Goal: Information Seeking & Learning: Learn about a topic

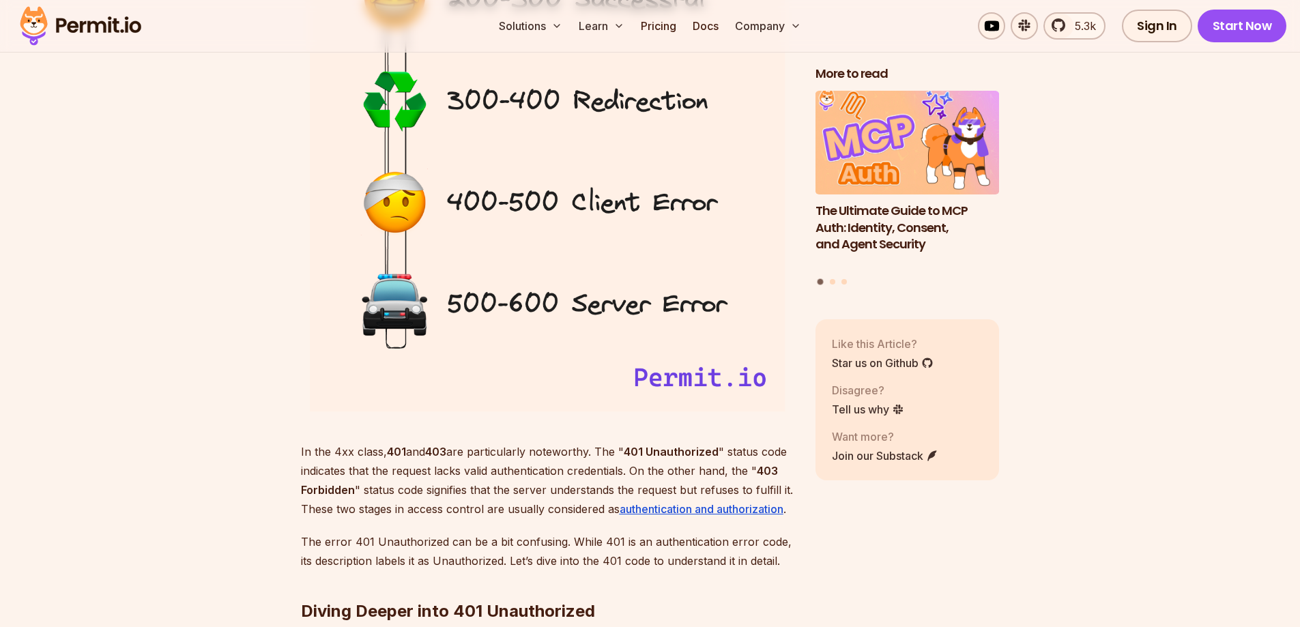
scroll to position [1638, 0]
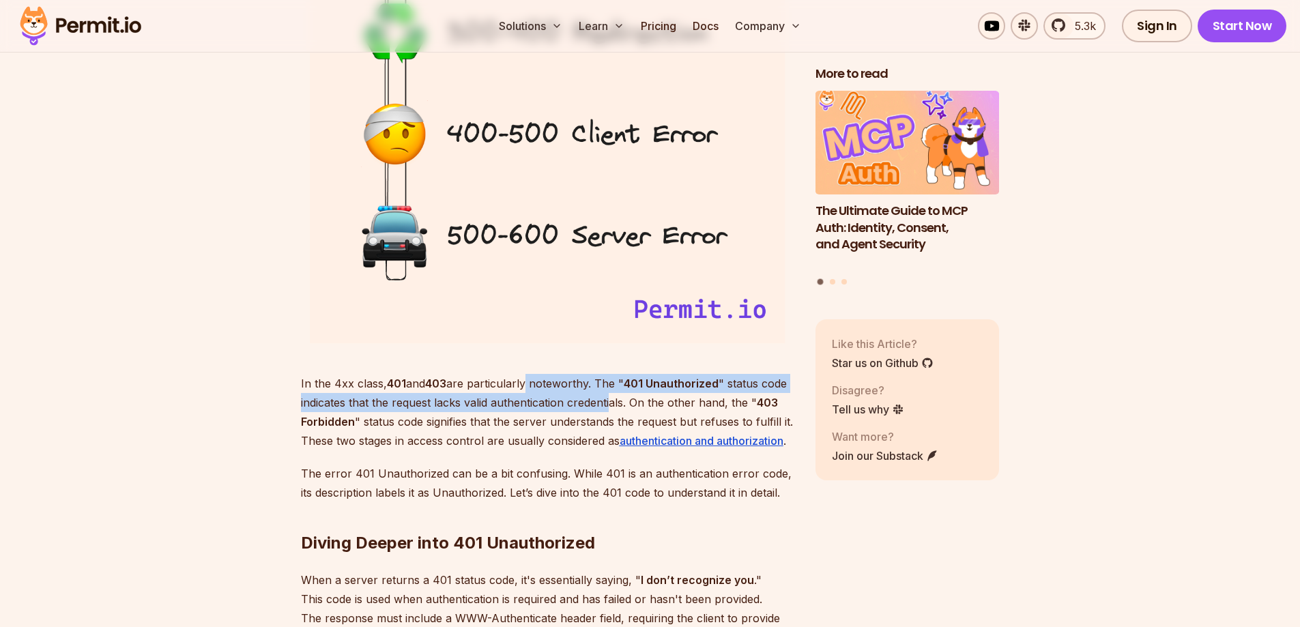
drag, startPoint x: 551, startPoint y: 380, endPoint x: 612, endPoint y: 399, distance: 63.9
click at [610, 397] on p "In the 4xx class, 401 and 403 are particularly noteworthy. The " 401 Unauthoriz…" at bounding box center [547, 412] width 493 height 76
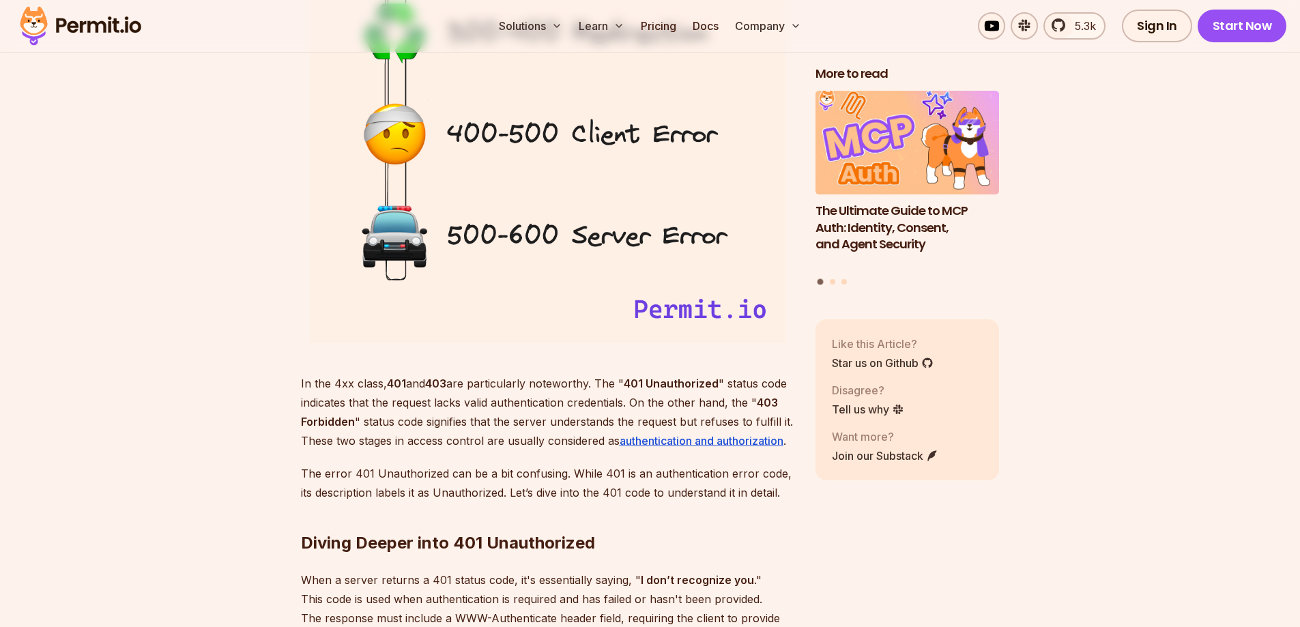
click at [618, 403] on p "In the 4xx class, 401 and 403 are particularly noteworthy. The " 401 Unauthoriz…" at bounding box center [547, 412] width 493 height 76
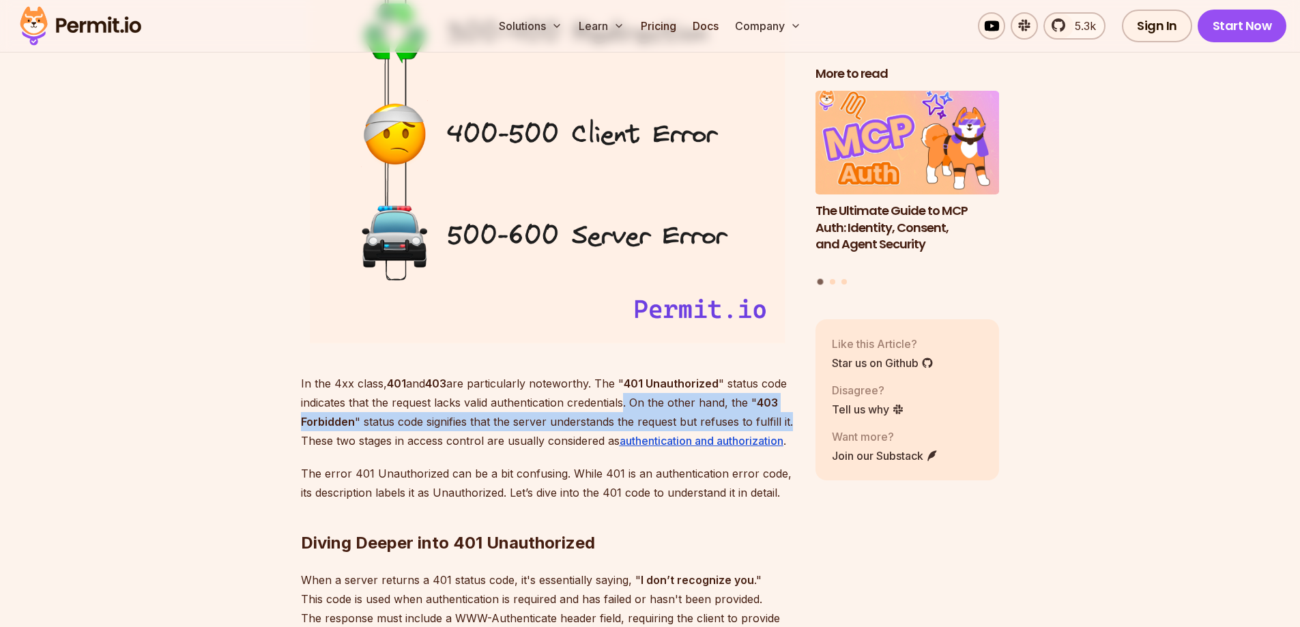
drag, startPoint x: 625, startPoint y: 403, endPoint x: 792, endPoint y: 425, distance: 168.1
click at [792, 425] on p "In the 4xx class, 401 and 403 are particularly noteworthy. The " 401 Unauthoriz…" at bounding box center [547, 412] width 493 height 76
click at [659, 414] on p "In the 4xx class, 401 and 403 are particularly noteworthy. The " 401 Unauthoriz…" at bounding box center [547, 412] width 493 height 76
click at [440, 429] on p "In the 4xx class, 401 and 403 are particularly noteworthy. The " 401 Unauthoriz…" at bounding box center [547, 412] width 493 height 76
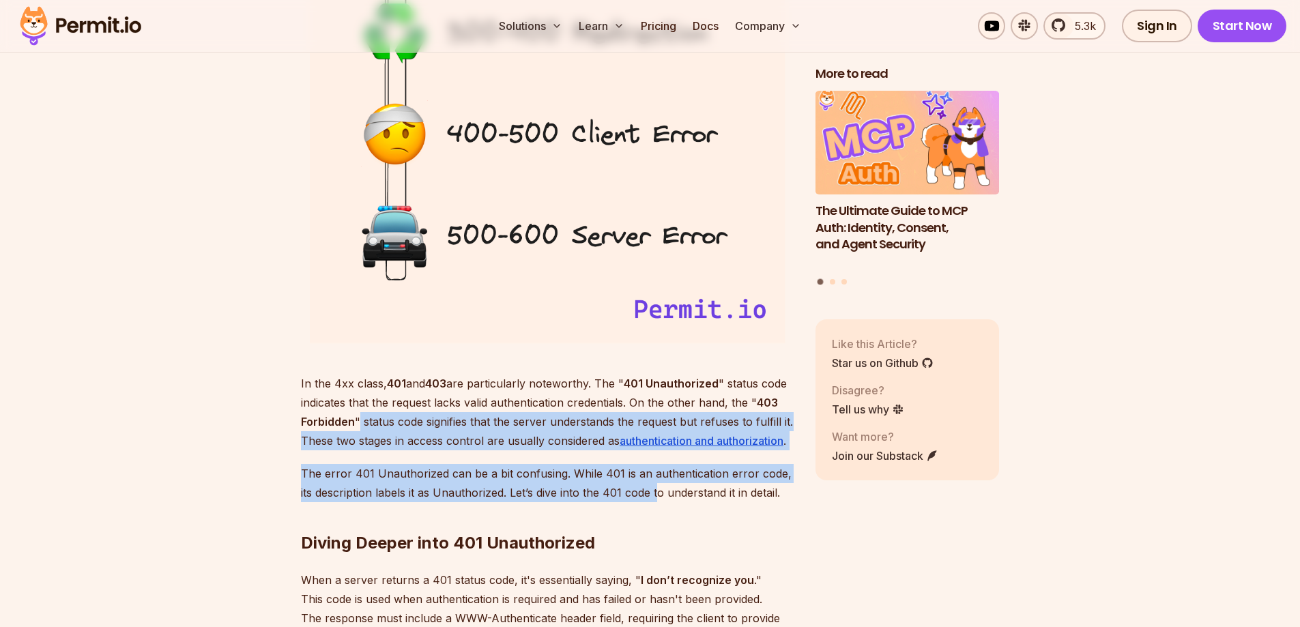
drag, startPoint x: 360, startPoint y: 421, endPoint x: 629, endPoint y: 511, distance: 282.8
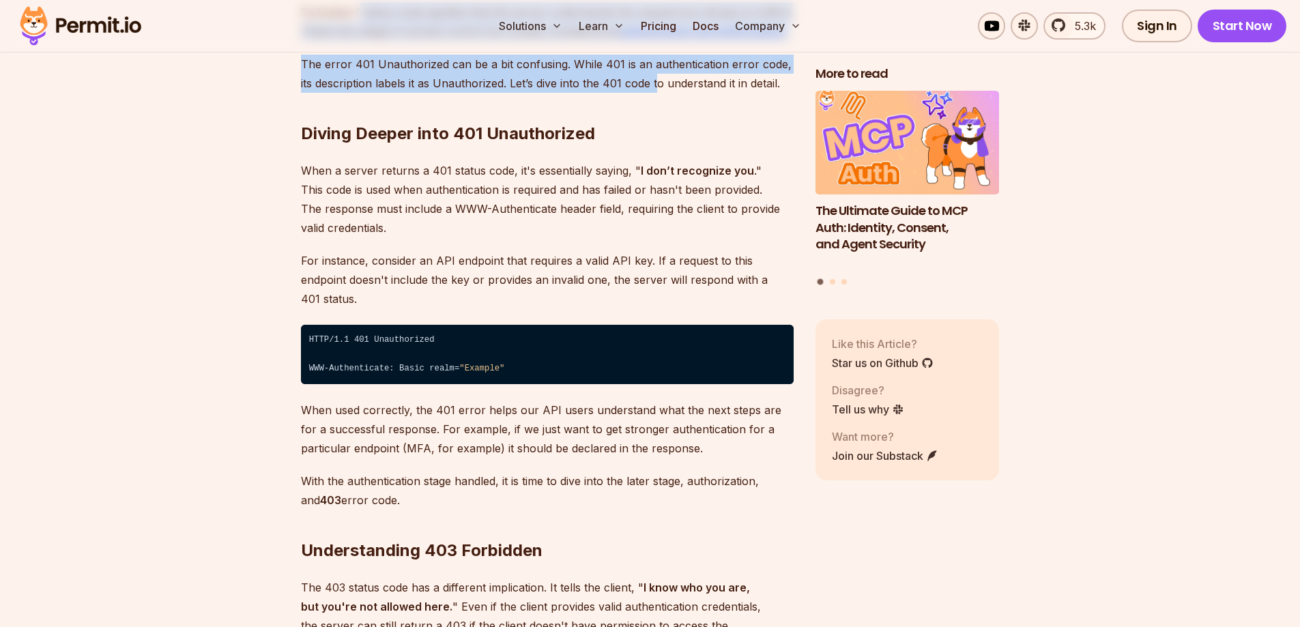
scroll to position [2184, 0]
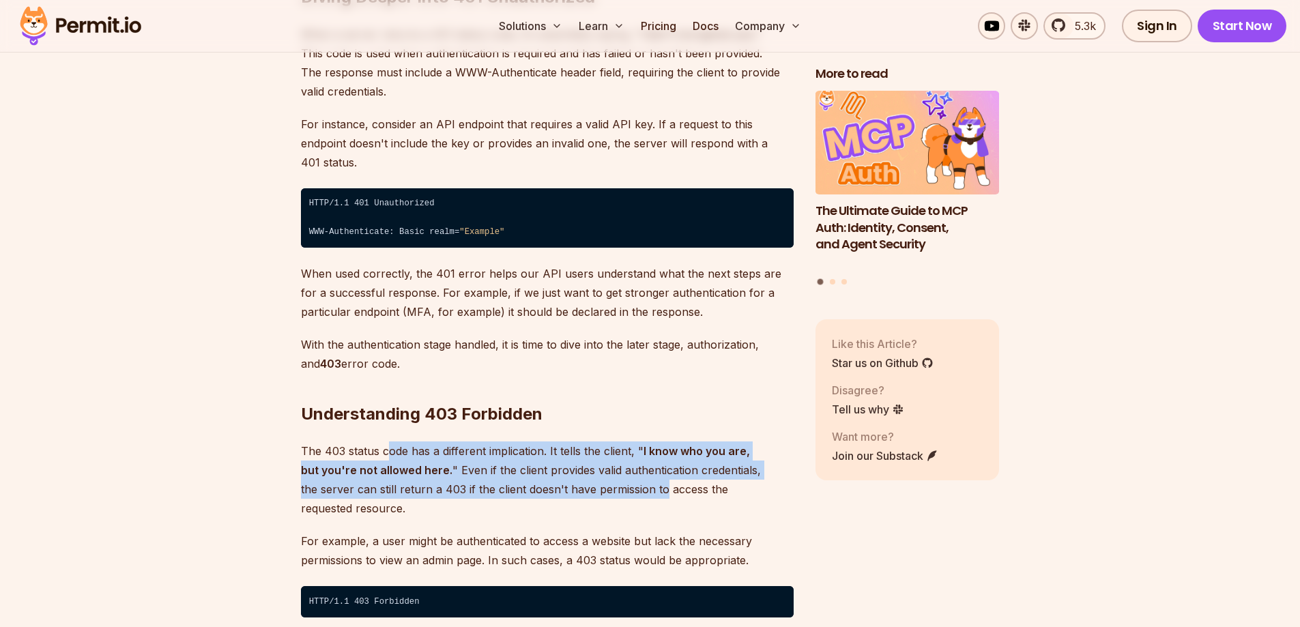
drag, startPoint x: 390, startPoint y: 426, endPoint x: 611, endPoint y: 476, distance: 226.2
click at [611, 474] on p "The 403 status code has a different implication. It tells the client, " I know …" at bounding box center [547, 480] width 493 height 76
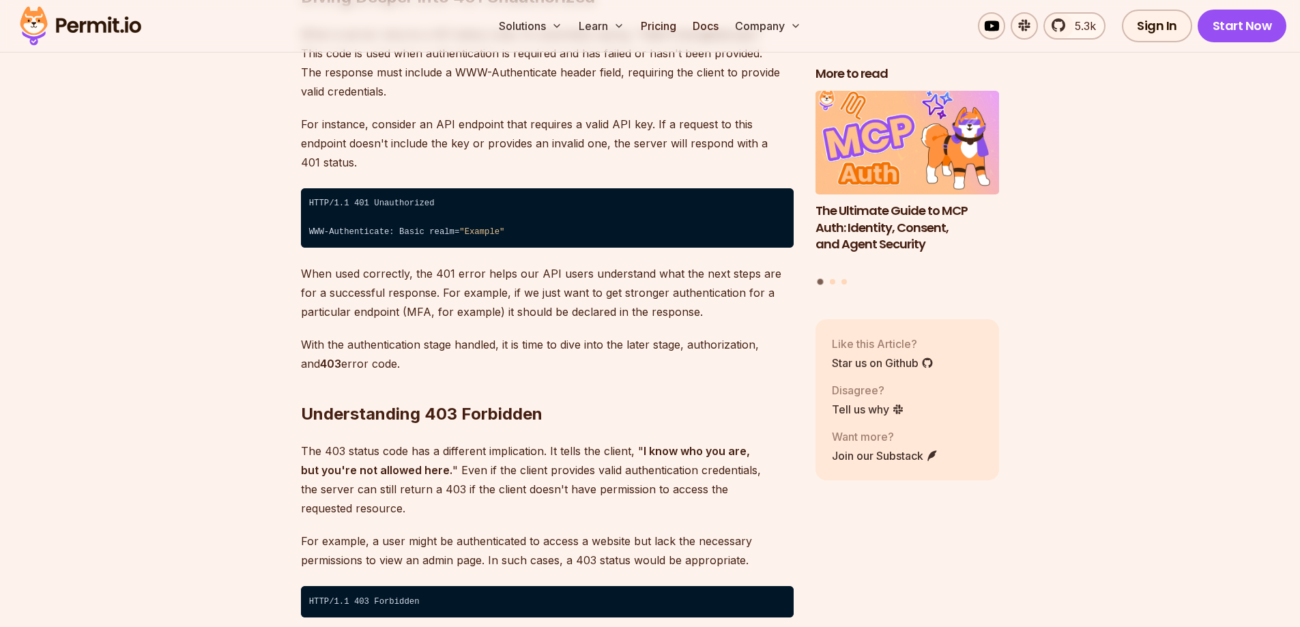
drag, startPoint x: 637, startPoint y: 431, endPoint x: 432, endPoint y: 454, distance: 206.1
click at [432, 454] on p "The 403 status code has a different implication. It tells the client, " I know …" at bounding box center [547, 480] width 493 height 76
